Goal: Find specific page/section: Find specific page/section

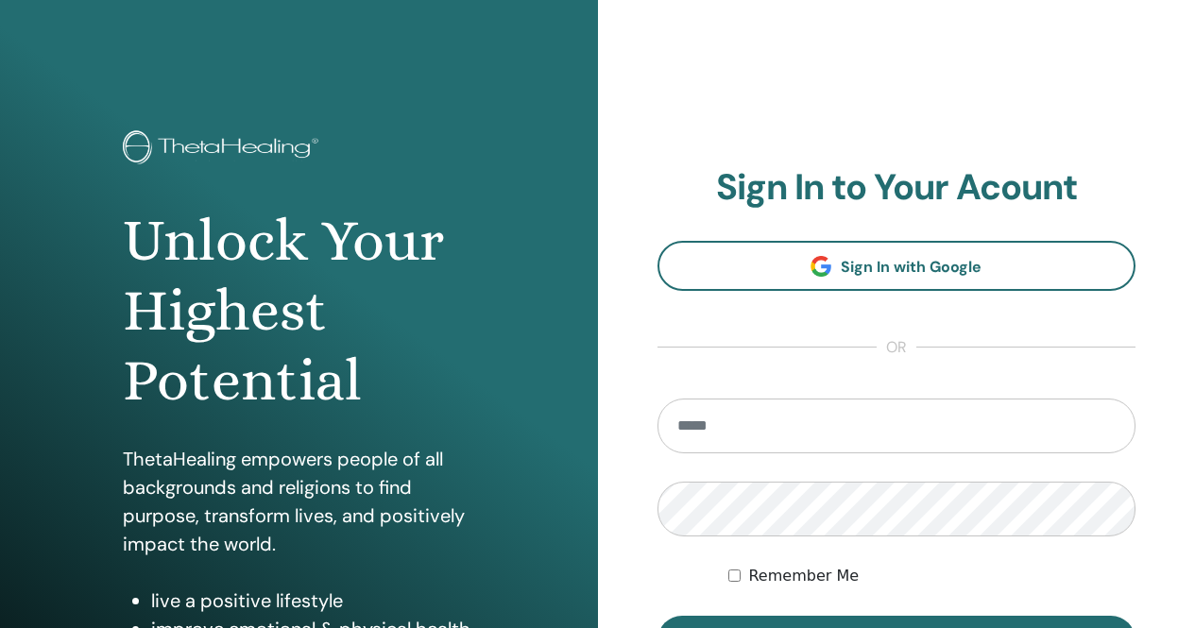
scroll to position [94, 0]
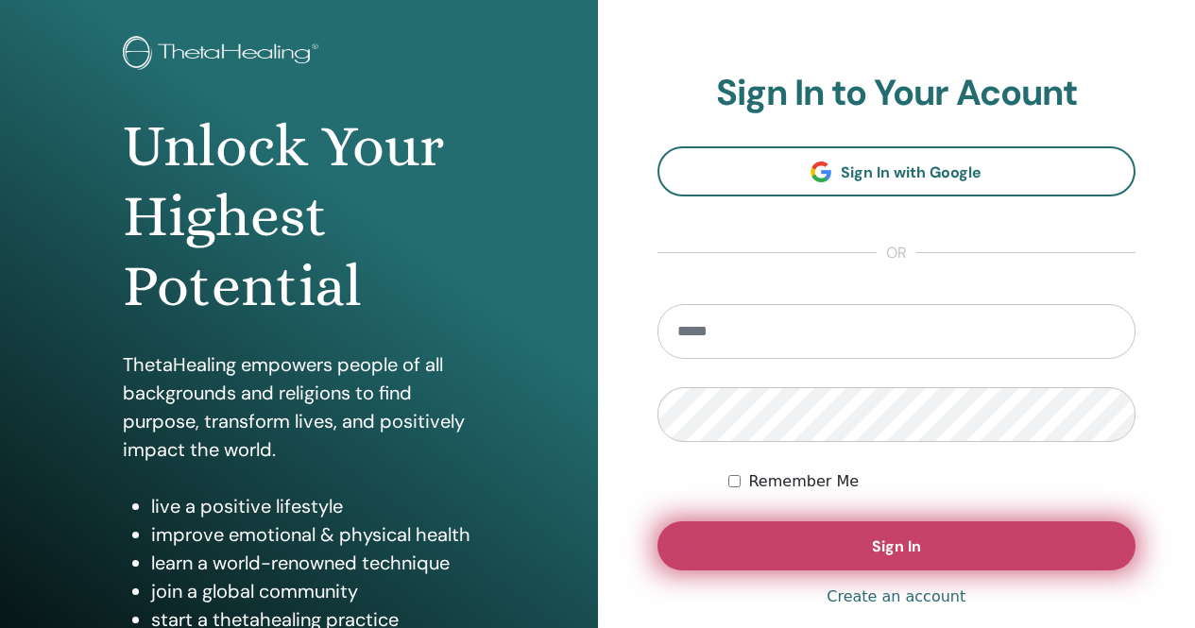
type input "**********"
click at [867, 552] on button "Sign In" at bounding box center [897, 545] width 479 height 49
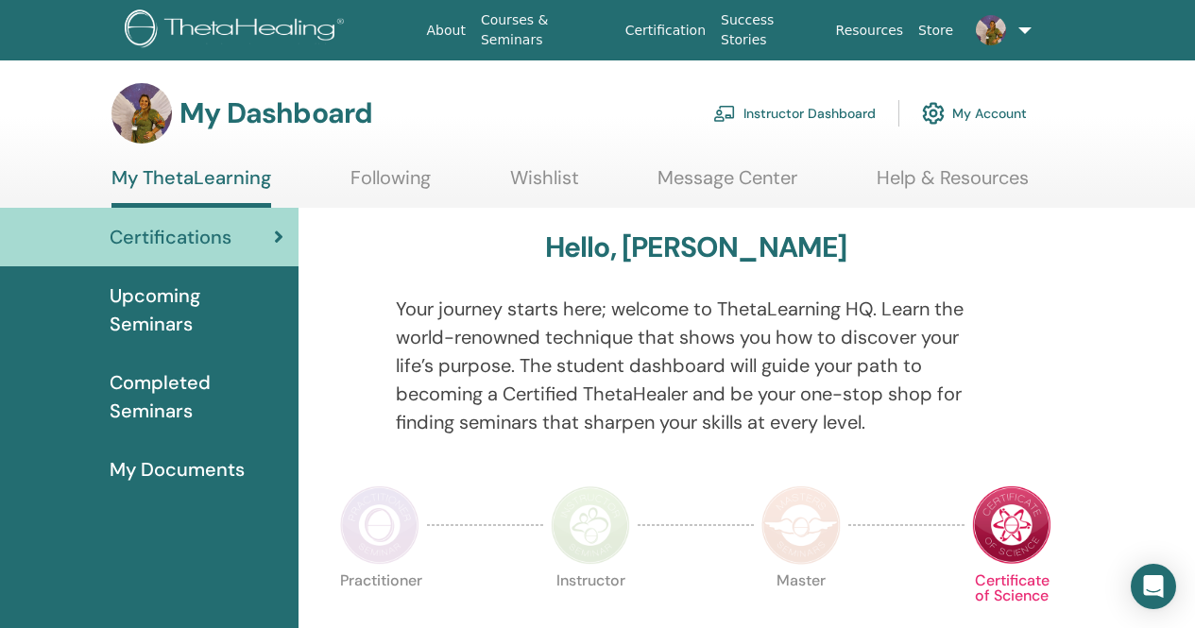
click at [799, 111] on link "Instructor Dashboard" at bounding box center [794, 114] width 162 height 42
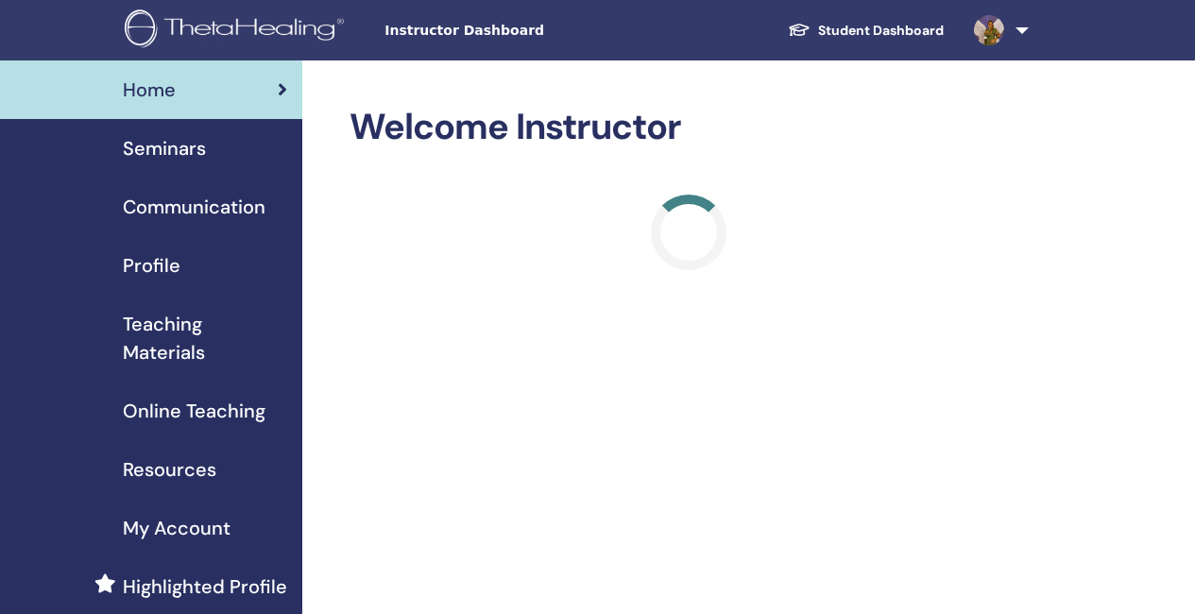
click at [183, 358] on span "Teaching Materials" at bounding box center [205, 338] width 164 height 57
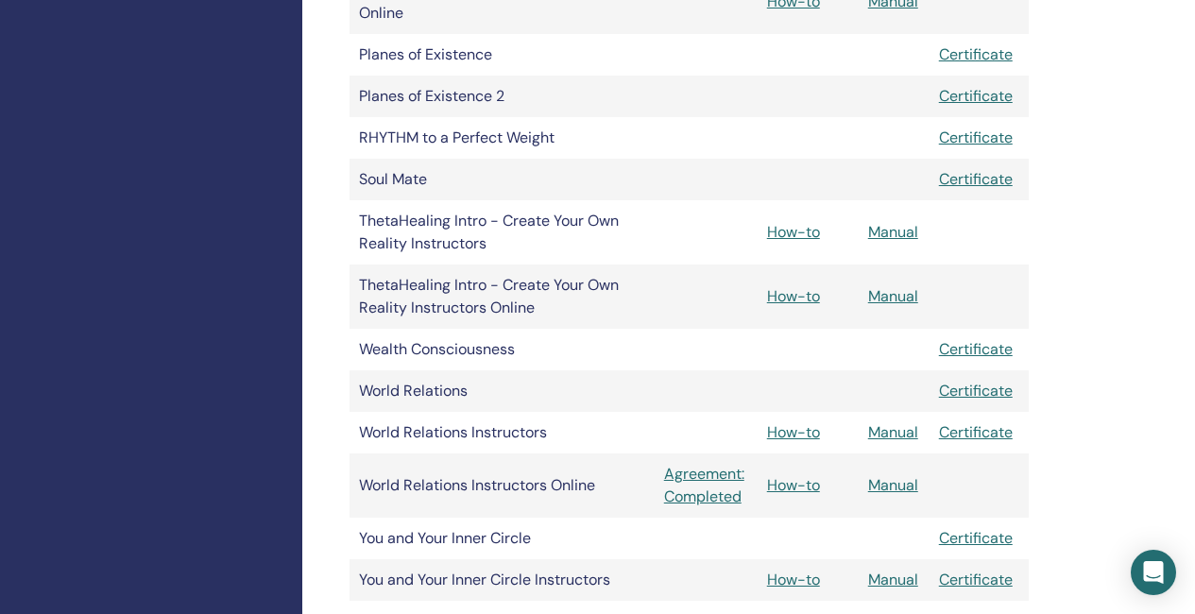
scroll to position [1606, 0]
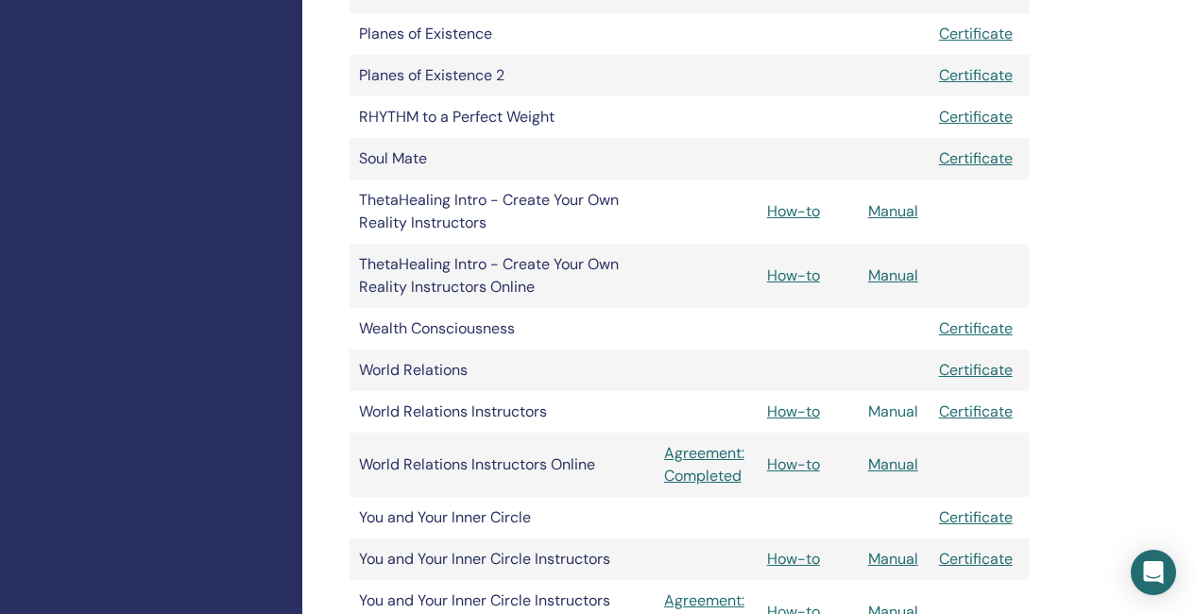
click at [895, 415] on link "Manual" at bounding box center [893, 412] width 50 height 20
